Goal: Information Seeking & Learning: Learn about a topic

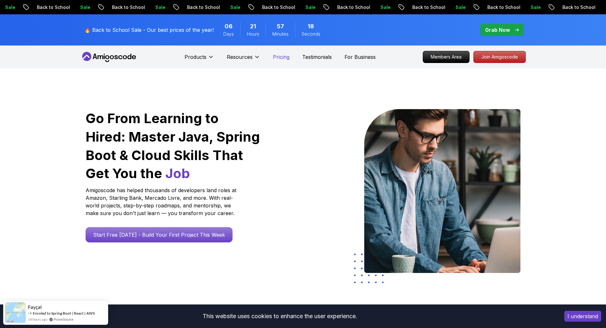
click at [276, 58] on p "Pricing" at bounding box center [281, 57] width 17 height 8
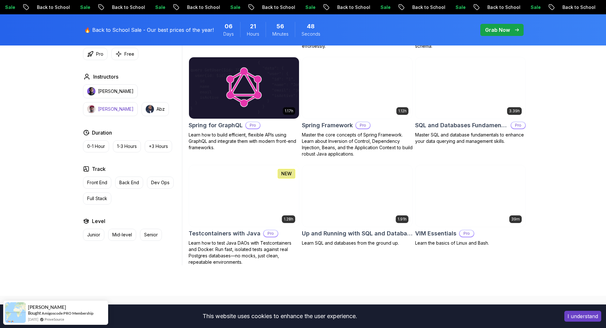
scroll to position [1527, 0]
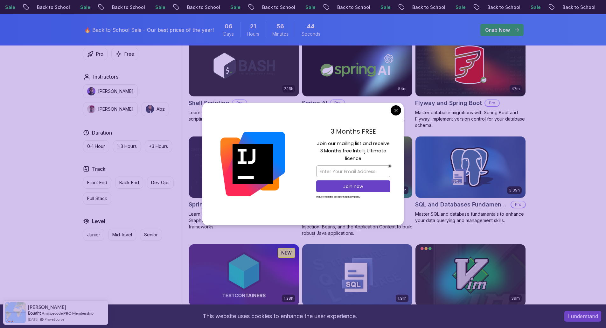
click at [392, 111] on body "Sale Back to School Sale Back to School Sale Back to School Sale Back to School…" at bounding box center [303, 81] width 606 height 3217
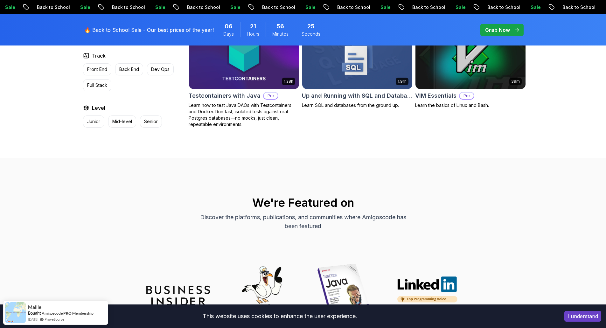
scroll to position [1813, 0]
